Goal: Transaction & Acquisition: Purchase product/service

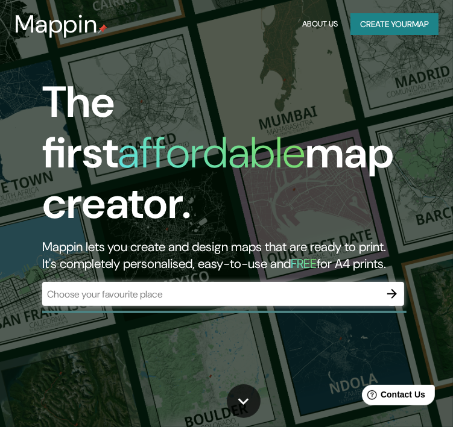
drag, startPoint x: 451, startPoint y: 51, endPoint x: 453, endPoint y: 125, distance: 74.8
click at [452, 125] on html "Mappin About Us Create your map The first affordable map creator. Mappin lets y…" at bounding box center [226, 213] width 453 height 427
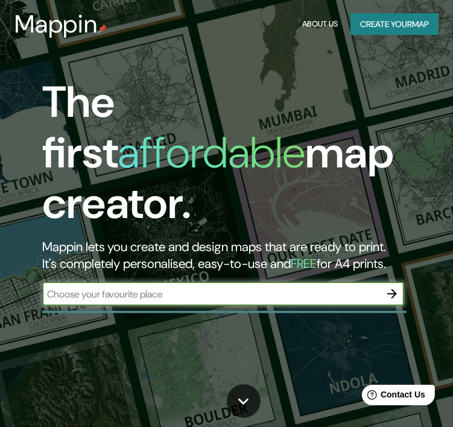
click at [216, 288] on input "text" at bounding box center [211, 295] width 338 height 14
type input "[DATE] de los [PERSON_NAME]"
click at [403, 278] on div "The first affordable map creator. Mappin lets you create and design maps that a…" at bounding box center [222, 197] width 407 height 241
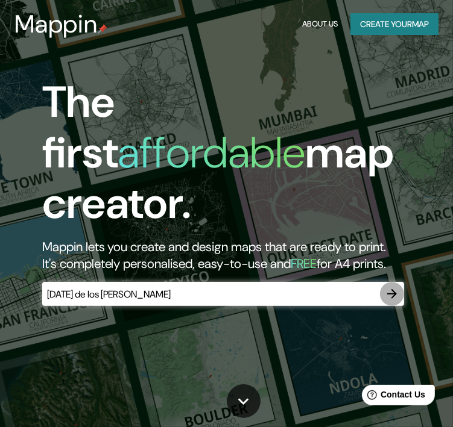
click at [397, 287] on icon "button" at bounding box center [392, 294] width 14 height 14
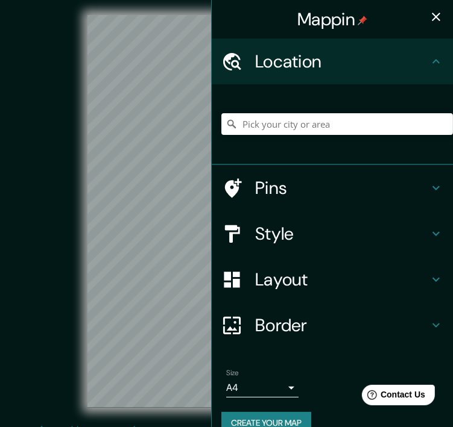
click at [223, 267] on div "Mappin Location Pins Style Layout Border Choose a border. Hint : you can make l…" at bounding box center [226, 221] width 453 height 442
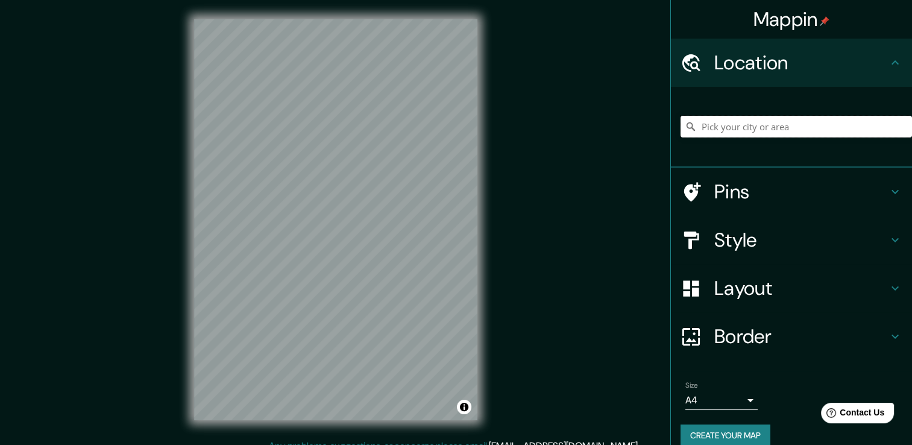
click at [452, 127] on input "Pick your city or area" at bounding box center [796, 127] width 231 height 22
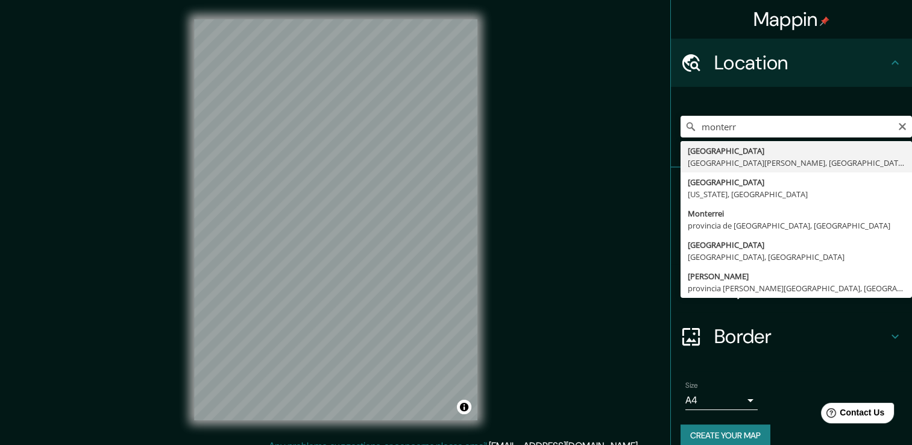
type input "[GEOGRAPHIC_DATA], [GEOGRAPHIC_DATA][PERSON_NAME], [GEOGRAPHIC_DATA]"
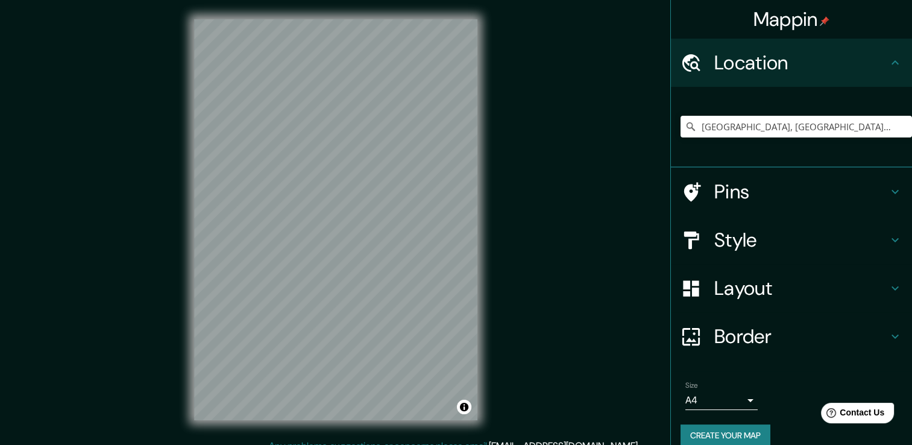
click at [452, 327] on h4 "Border" at bounding box center [801, 336] width 174 height 24
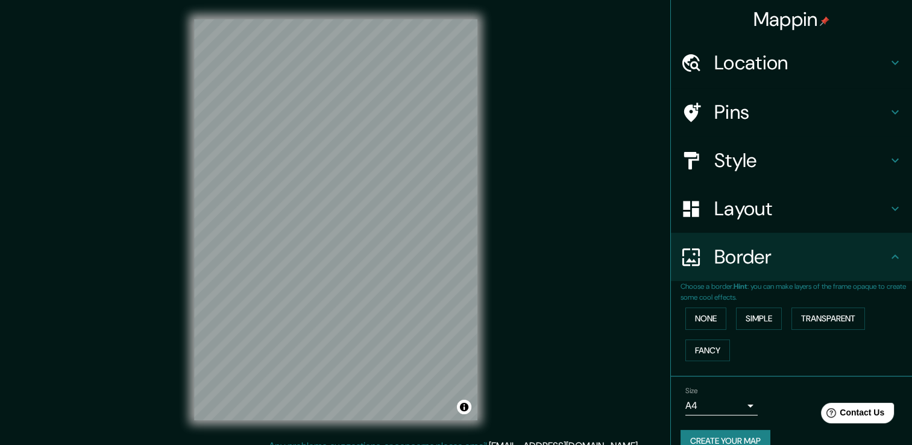
click at [452, 209] on h4 "Layout" at bounding box center [801, 209] width 174 height 24
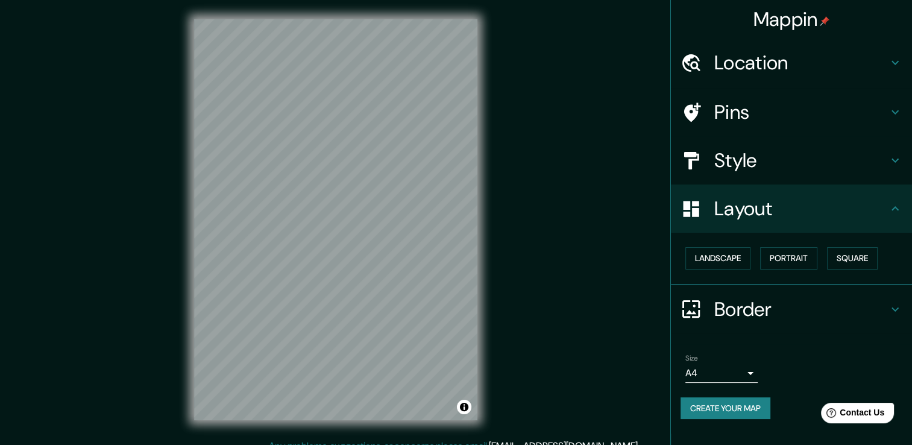
click at [452, 165] on h4 "Style" at bounding box center [801, 160] width 174 height 24
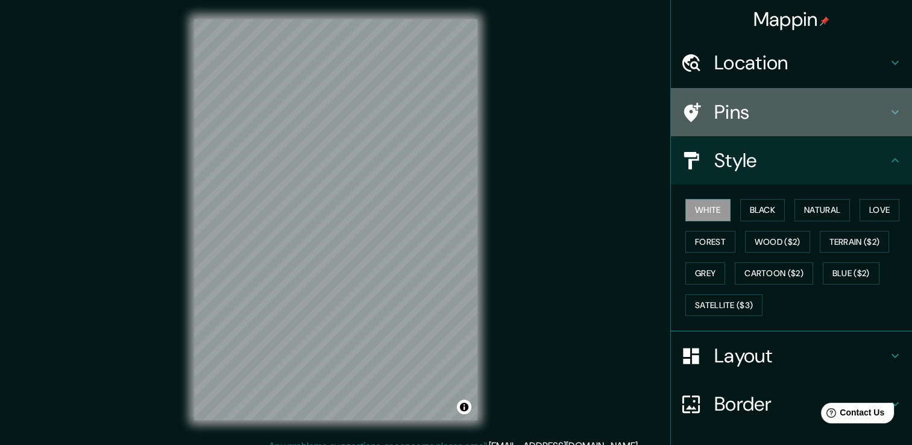
click at [452, 110] on h4 "Pins" at bounding box center [801, 112] width 174 height 24
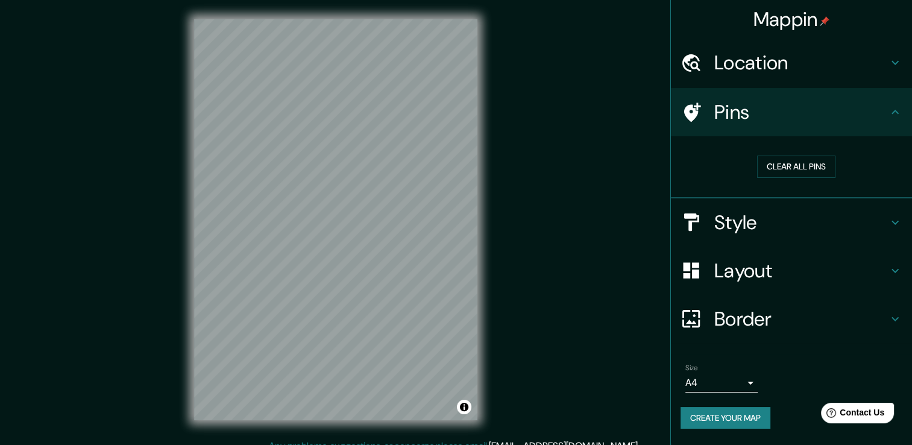
scroll to position [13, 0]
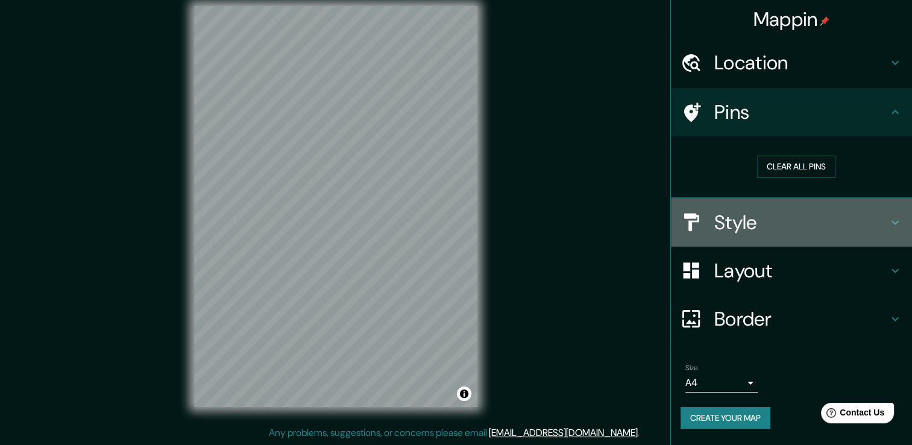
click at [452, 233] on h4 "Style" at bounding box center [801, 222] width 174 height 24
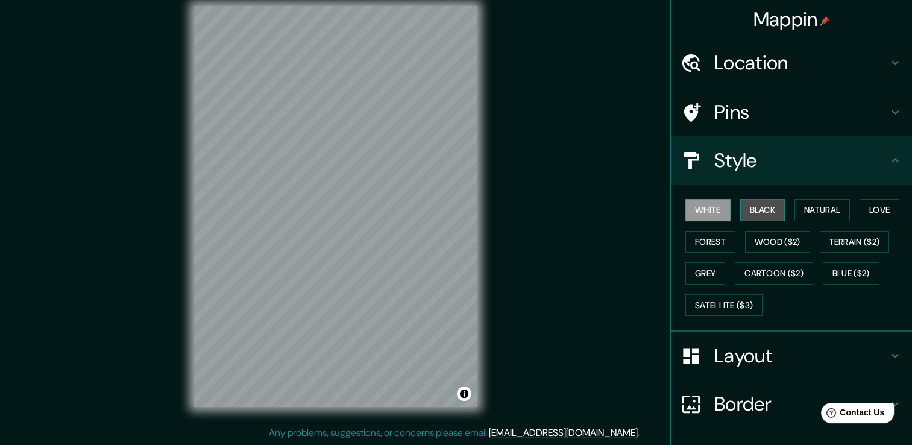
click at [452, 208] on button "Black" at bounding box center [762, 210] width 45 height 22
click at [452, 212] on button "White" at bounding box center [707, 210] width 45 height 22
click at [452, 203] on button "Natural" at bounding box center [821, 210] width 55 height 22
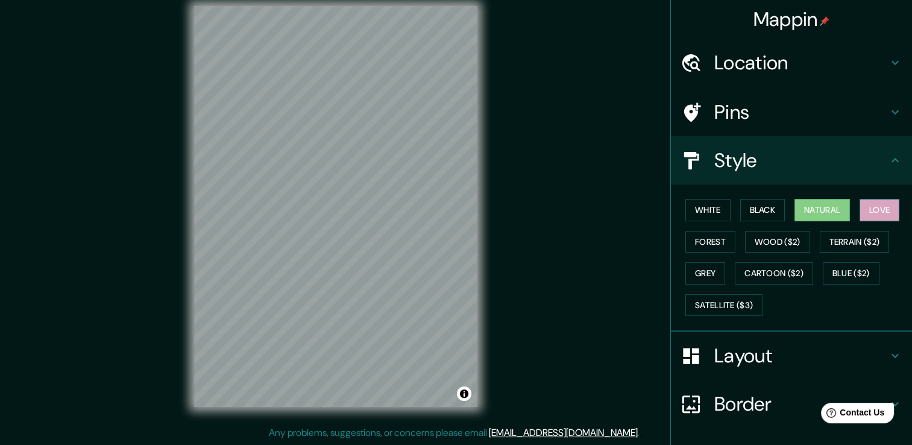
click at [452, 207] on button "Love" at bounding box center [880, 210] width 40 height 22
click at [452, 241] on button "Forest" at bounding box center [710, 242] width 50 height 22
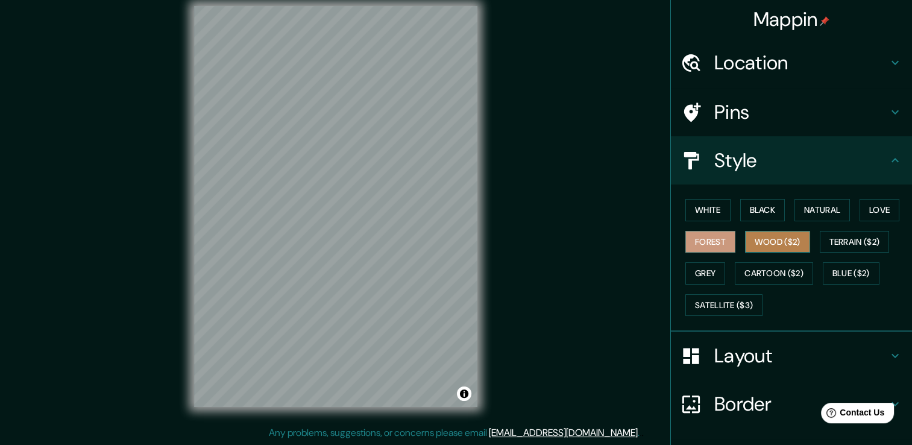
click at [452, 237] on button "Wood ($2)" at bounding box center [777, 242] width 65 height 22
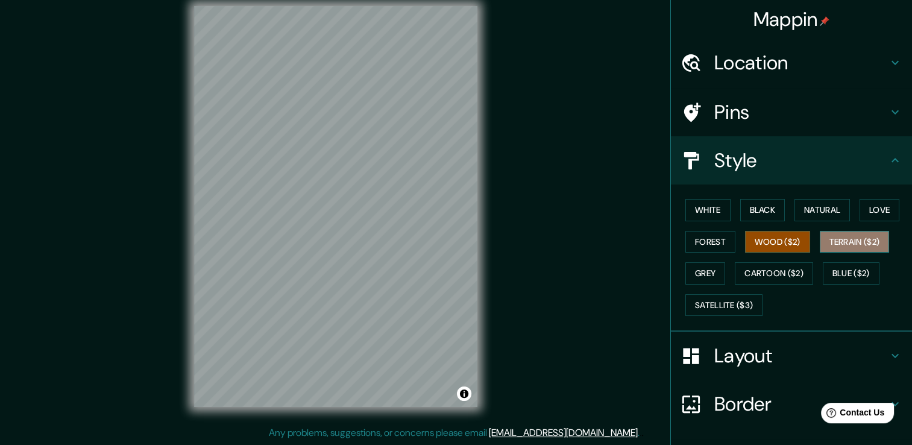
click at [452, 236] on button "Terrain ($2)" at bounding box center [855, 242] width 70 height 22
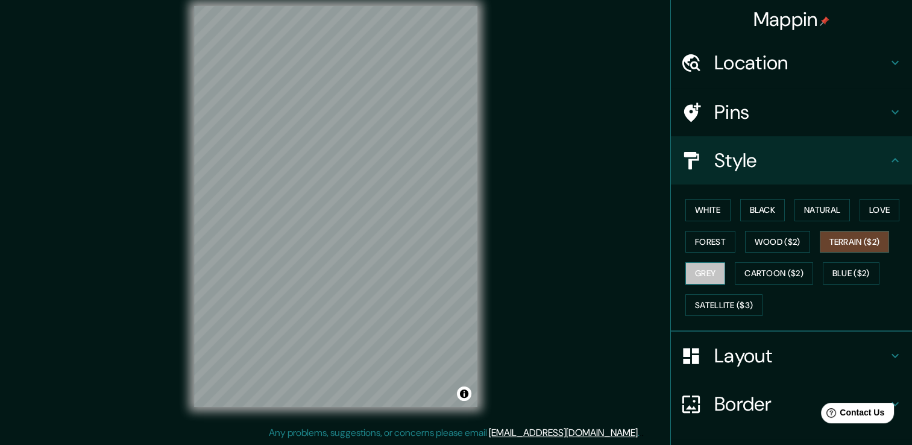
click at [452, 263] on button "Grey" at bounding box center [705, 273] width 40 height 22
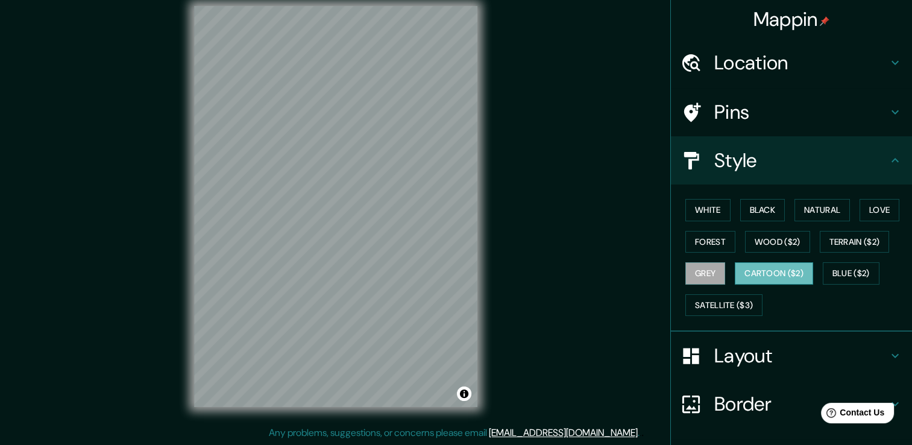
click at [452, 264] on button "Cartoon ($2)" at bounding box center [774, 273] width 78 height 22
click at [452, 272] on button "Grey" at bounding box center [705, 273] width 40 height 22
click at [452, 268] on button "Cartoon ($2)" at bounding box center [774, 273] width 78 height 22
click at [452, 272] on button "Blue ($2)" at bounding box center [851, 273] width 57 height 22
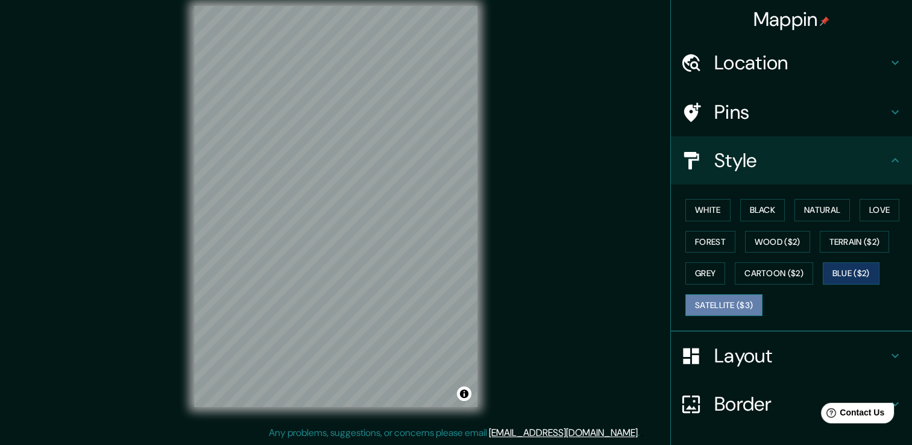
click at [452, 301] on button "Satellite ($3)" at bounding box center [723, 305] width 77 height 22
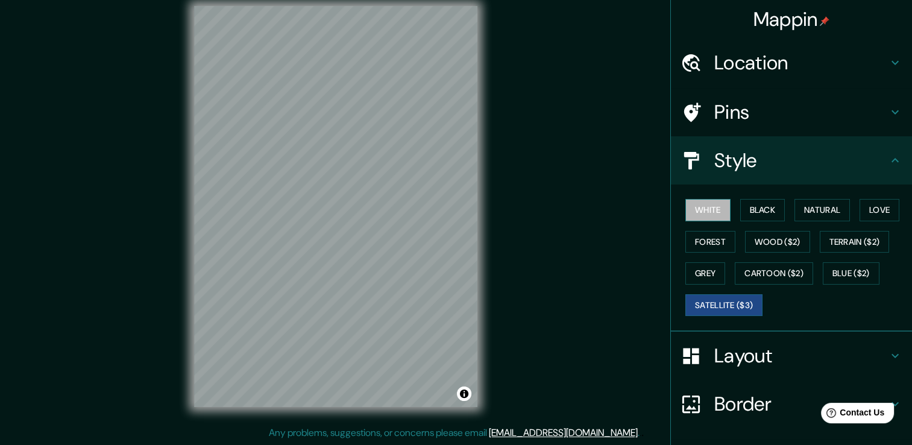
click at [452, 214] on button "White" at bounding box center [707, 210] width 45 height 22
click at [452, 361] on h4 "Layout" at bounding box center [801, 356] width 174 height 24
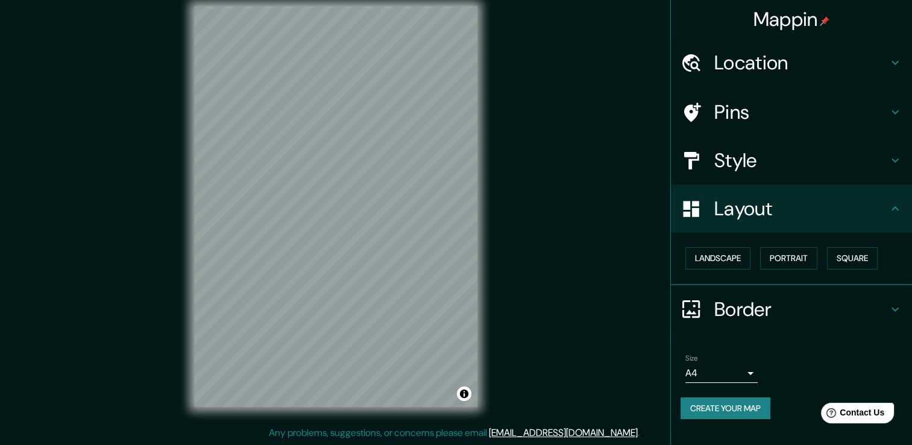
click at [452, 310] on h4 "Border" at bounding box center [801, 309] width 174 height 24
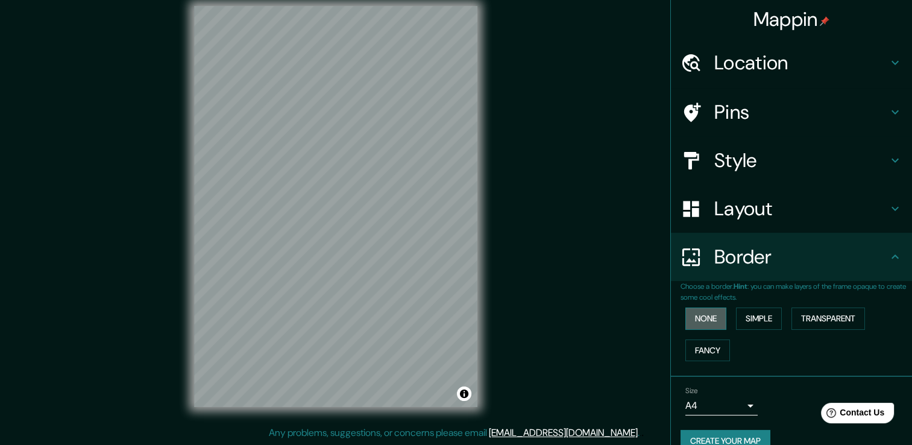
click at [452, 320] on button "None" at bounding box center [705, 318] width 41 height 22
click at [452, 319] on button "Simple" at bounding box center [759, 318] width 46 height 22
